Goal: Transaction & Acquisition: Purchase product/service

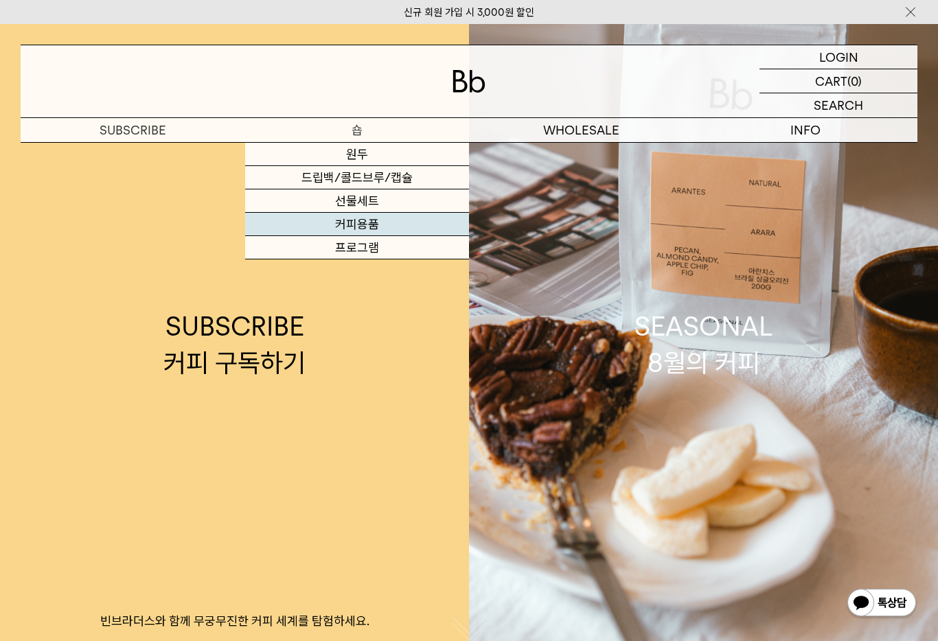
click at [394, 224] on link "커피용품" at bounding box center [357, 224] width 224 height 23
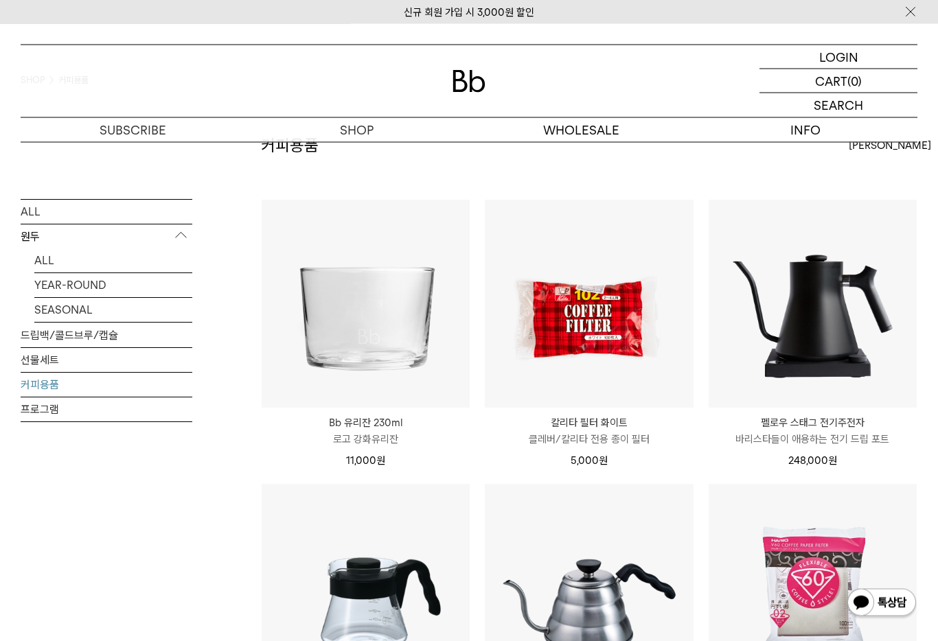
scroll to position [73, 0]
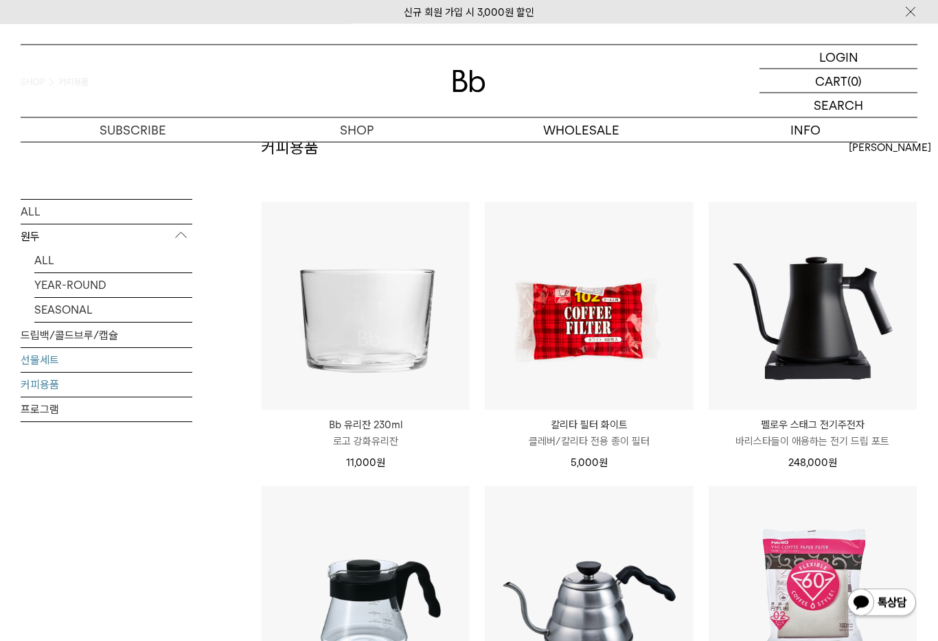
click at [178, 372] on link "선물세트" at bounding box center [107, 360] width 172 height 24
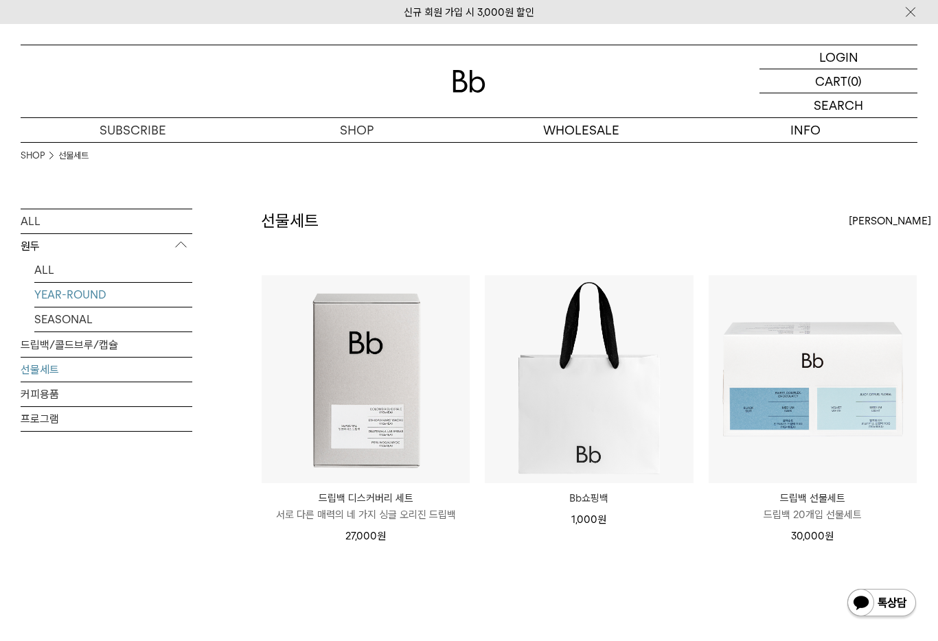
click at [149, 302] on link "YEAR-ROUND" at bounding box center [113, 295] width 158 height 24
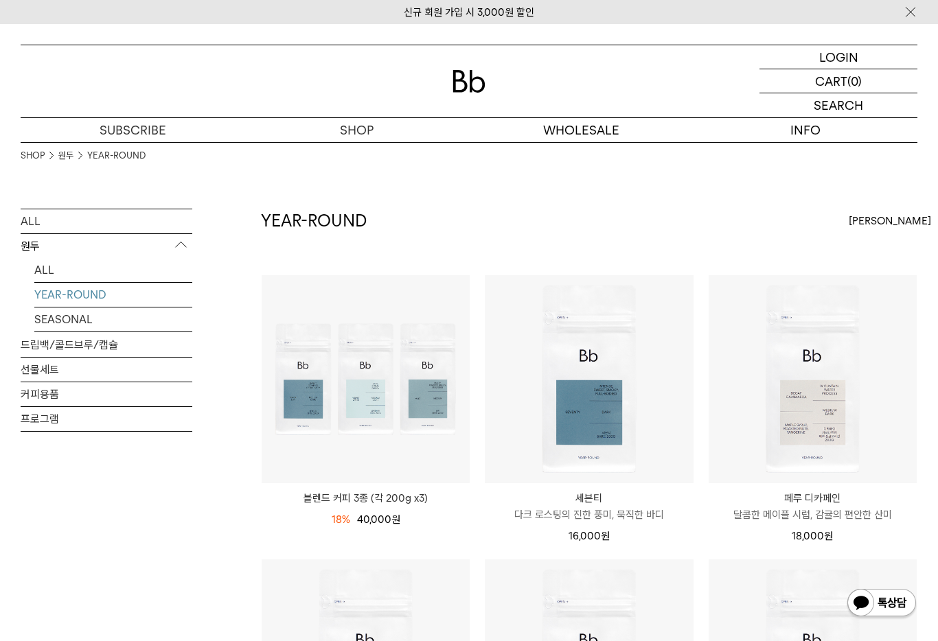
click at [201, 423] on div "ALL 원두 ALL YEAR-ROUND SEASONAL 드립백/콜드브루/캡슐 선물세트 커피용품 프로그램 YEAR-ROUND 상품 6 개" at bounding box center [469, 595] width 896 height 772
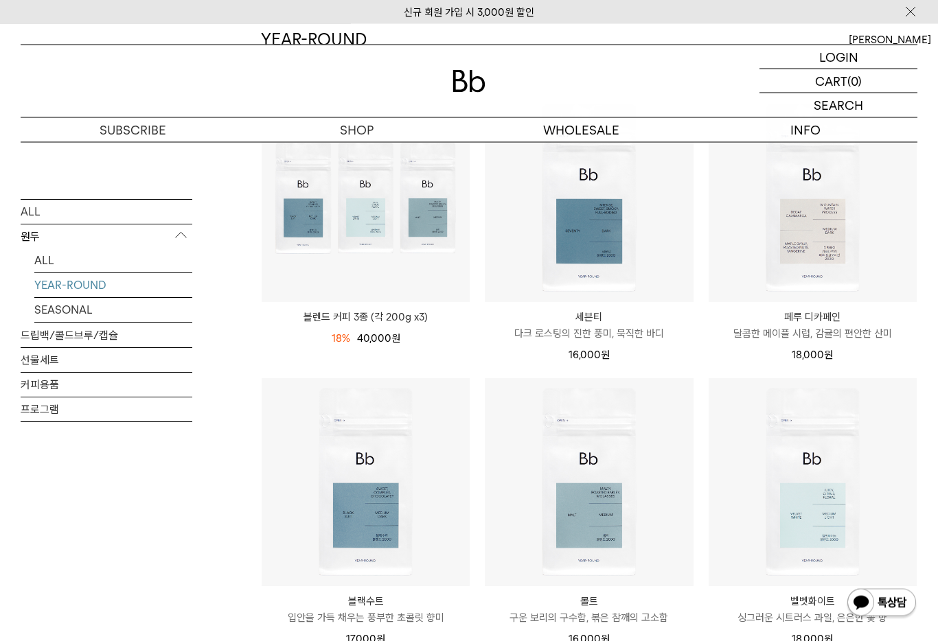
scroll to position [181, 0]
click at [164, 354] on link "선물세트" at bounding box center [107, 360] width 172 height 24
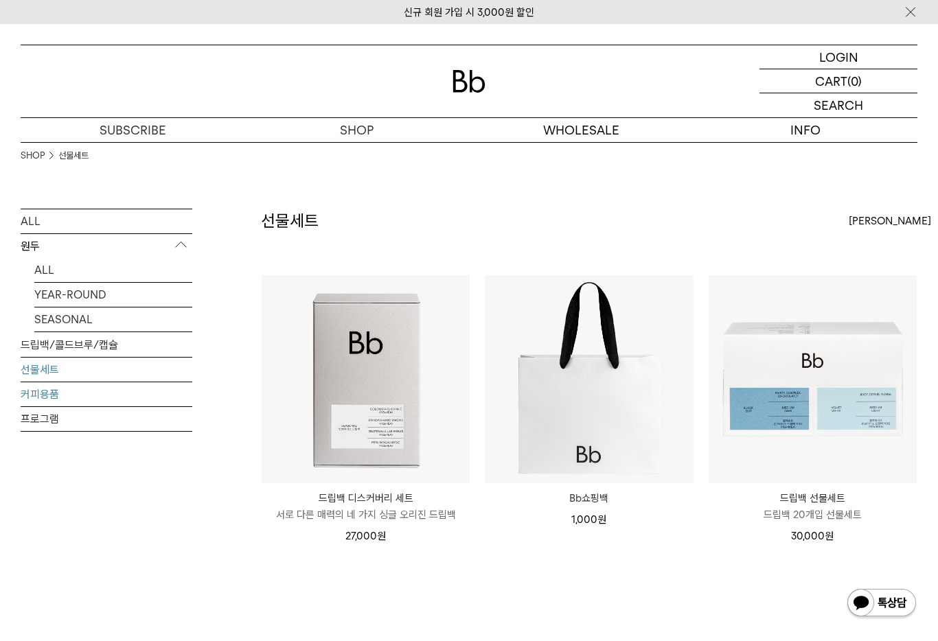
click at [165, 404] on link "커피용품" at bounding box center [107, 394] width 172 height 24
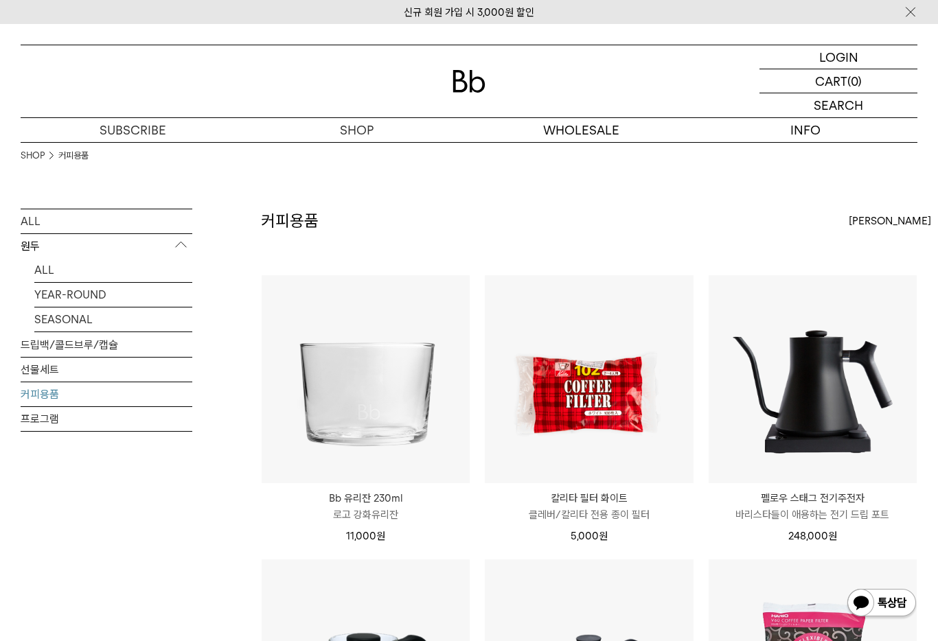
click at [0, 0] on img at bounding box center [0, 0] width 0 height 0
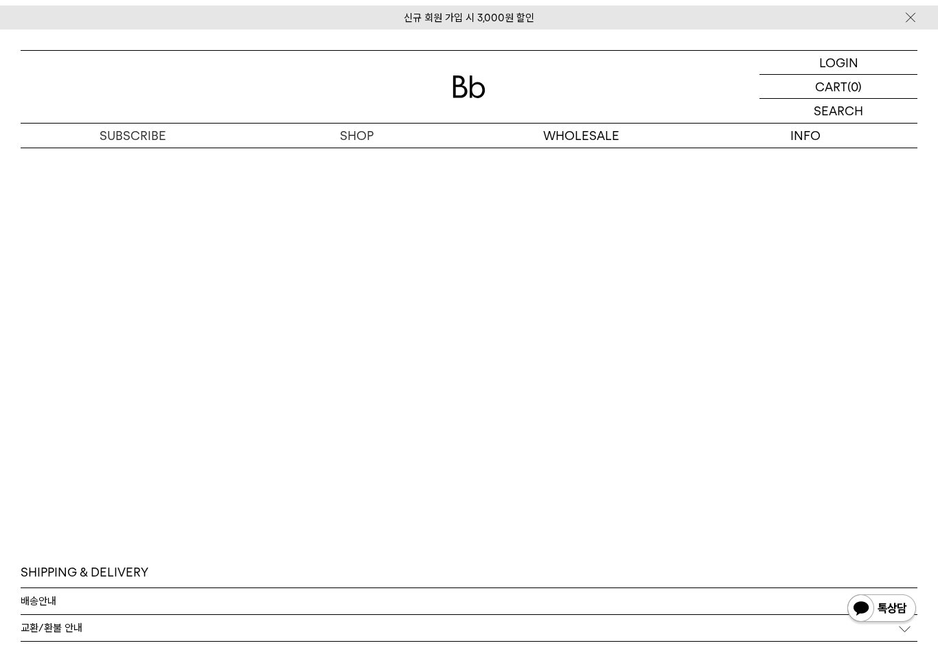
scroll to position [1576, 0]
